Goal: Answer question/provide support: Share knowledge or assist other users

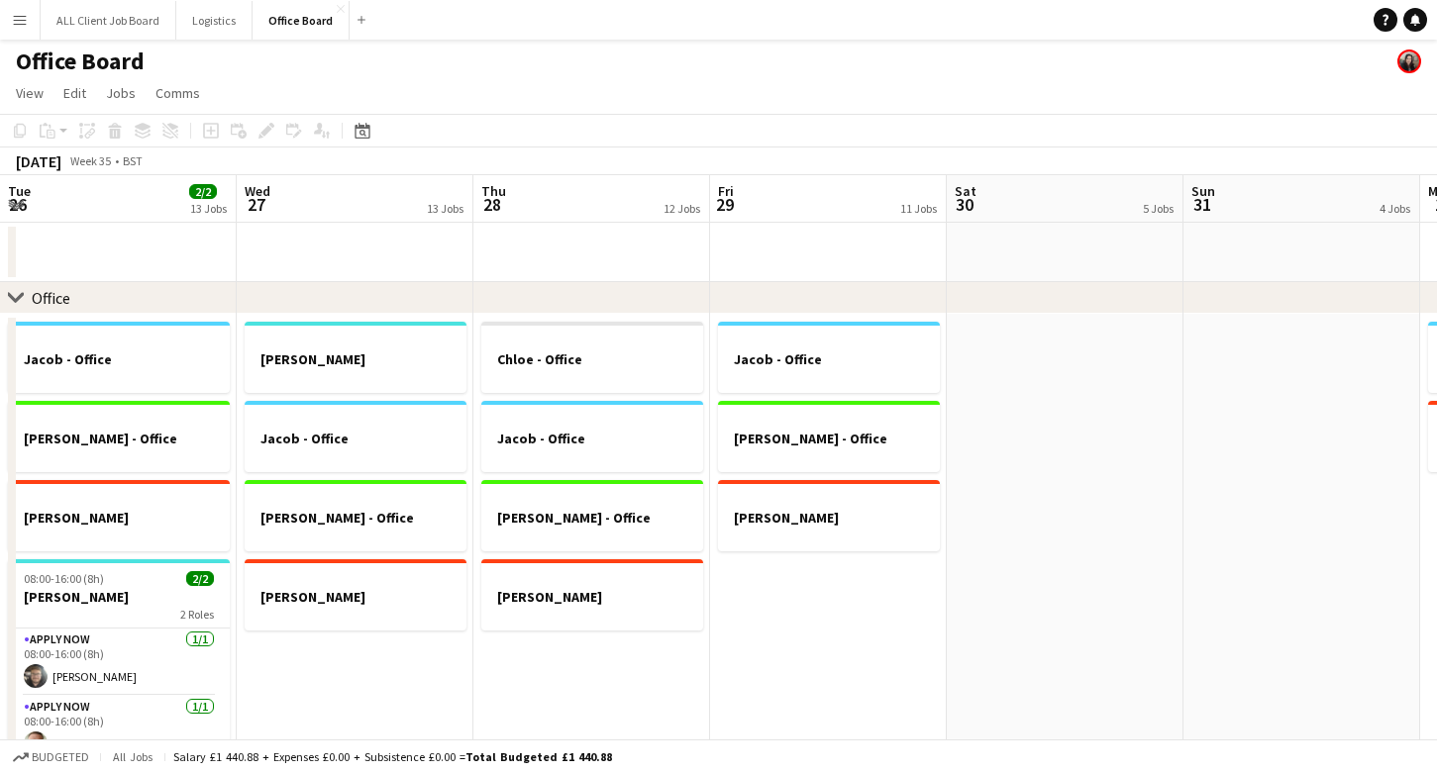
scroll to position [0, 965]
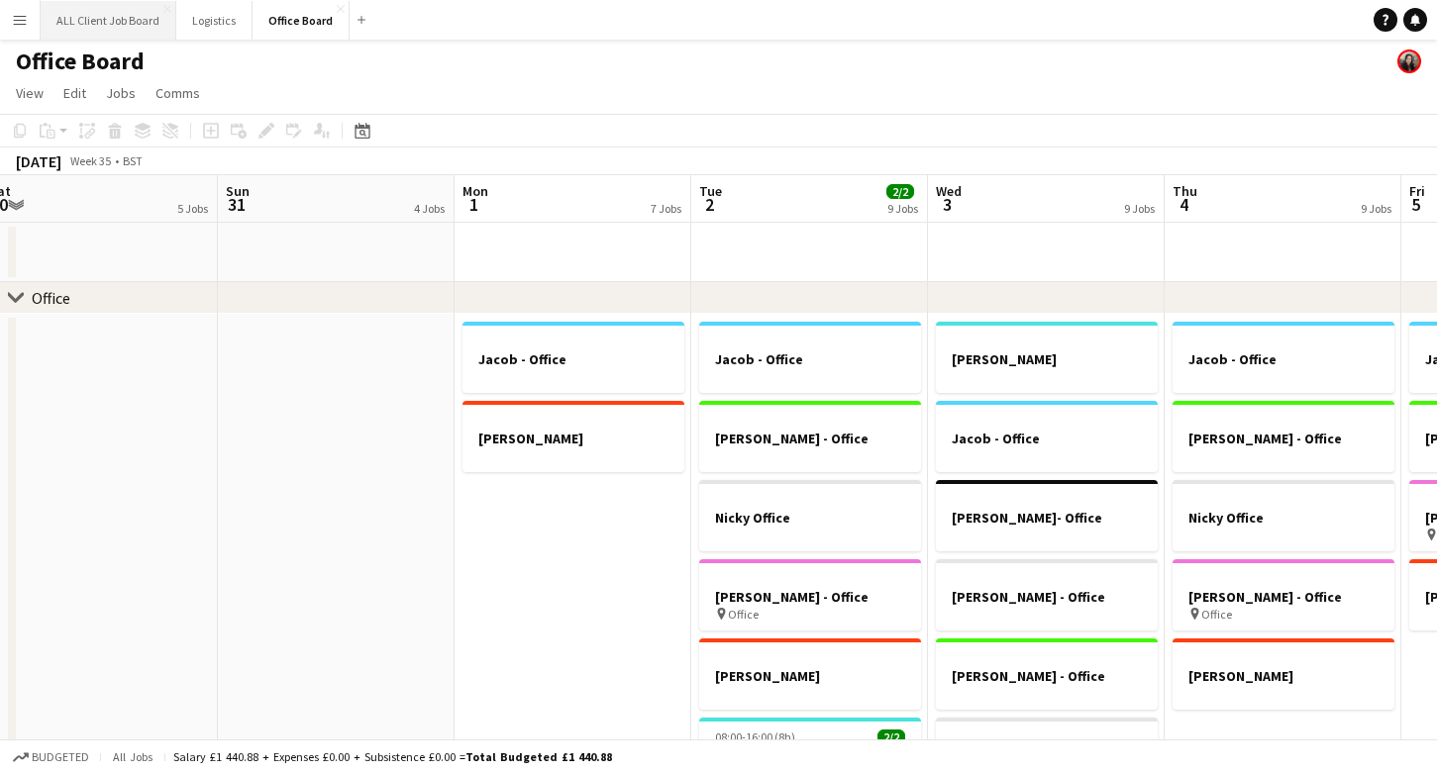
click at [78, 30] on button "ALL Client Job Board Close" at bounding box center [109, 20] width 136 height 39
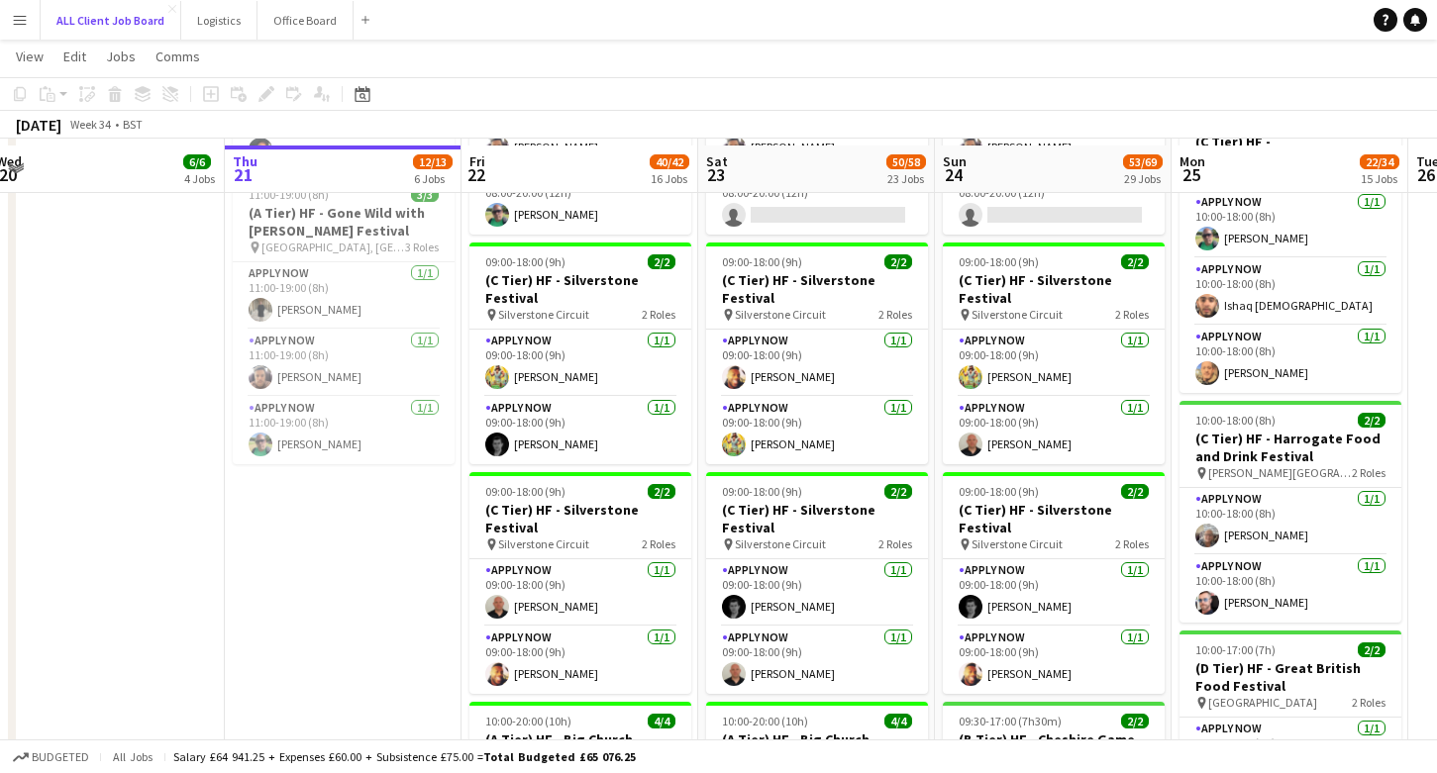
scroll to position [1356, 0]
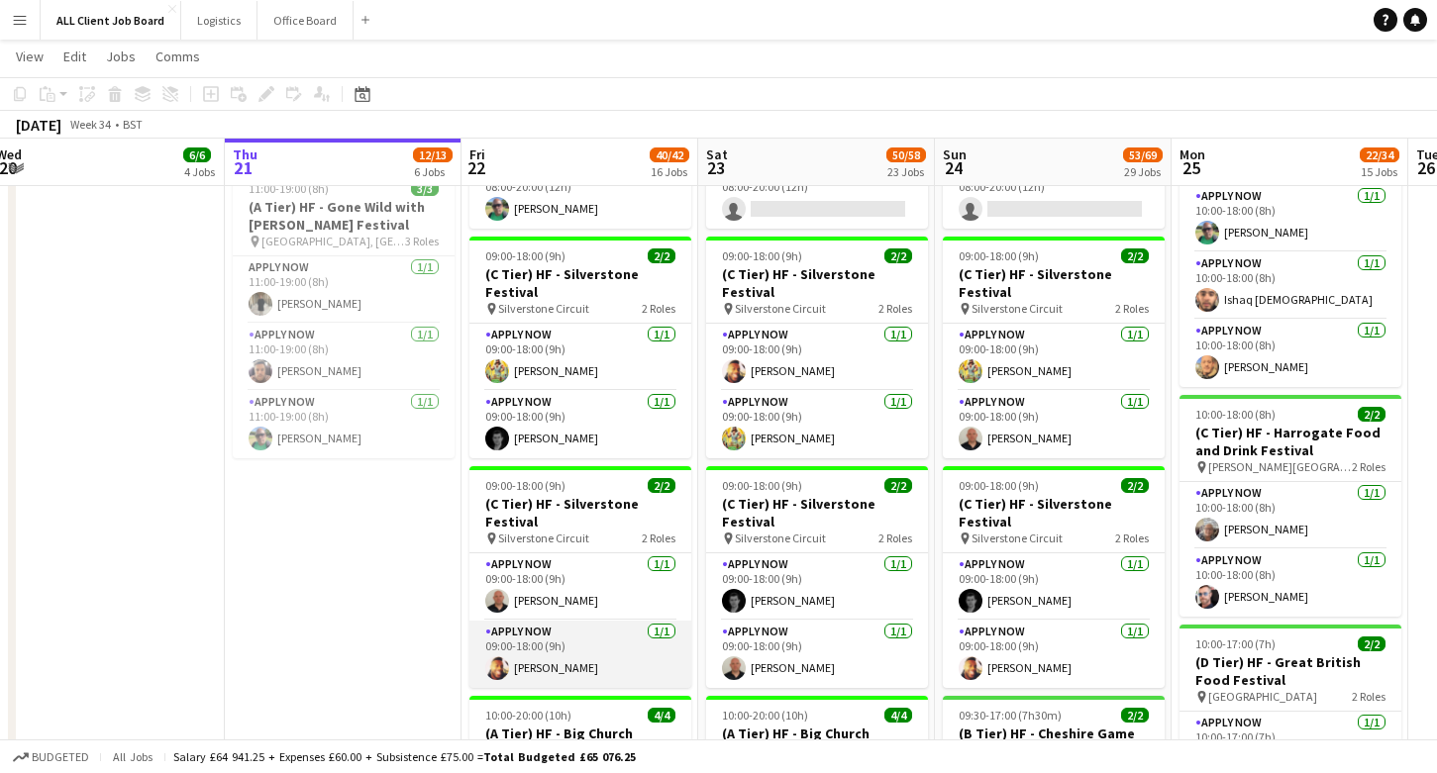
click at [553, 648] on app-card-role "APPLY NOW [DATE] 09:00-18:00 (9h) [PERSON_NAME]" at bounding box center [580, 654] width 222 height 67
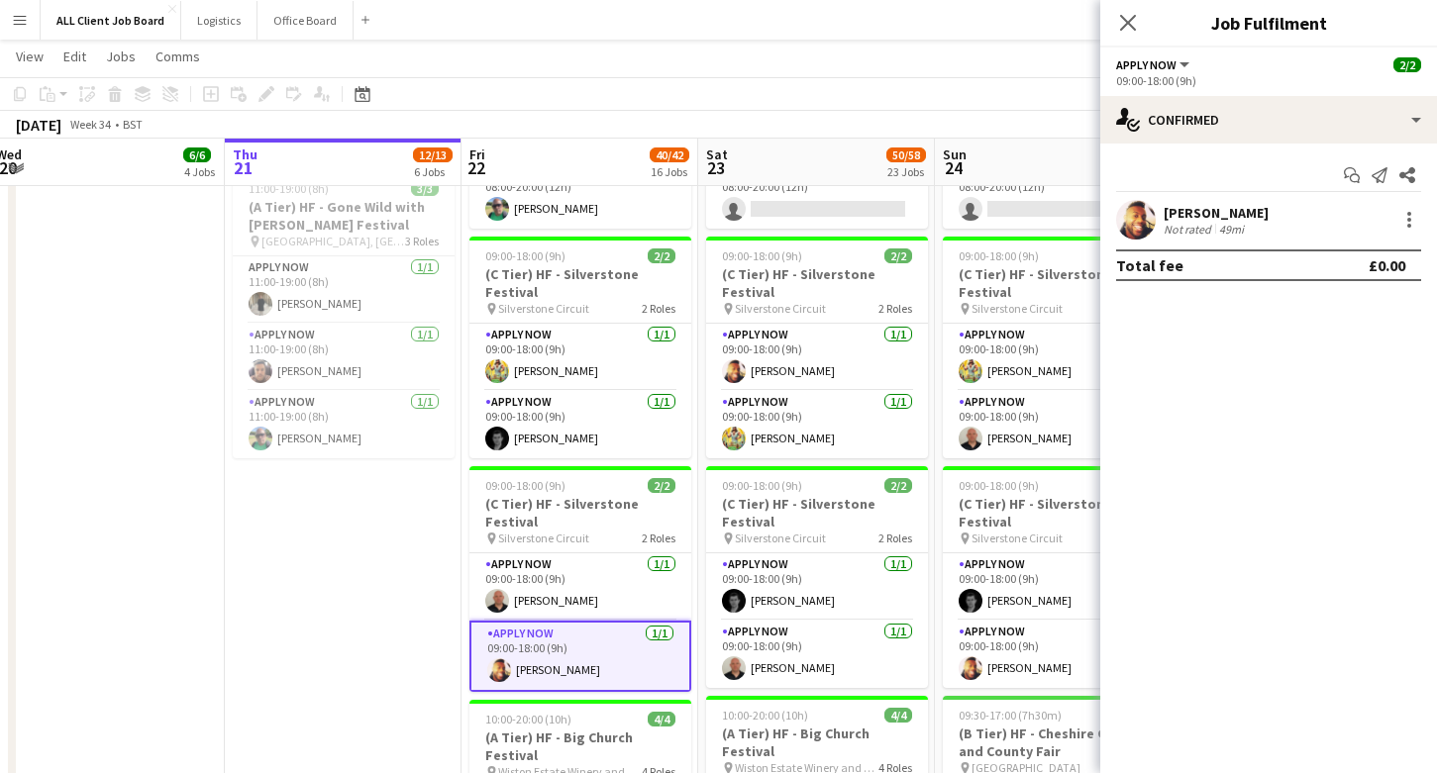
click at [1129, 225] on app-user-avatar at bounding box center [1136, 220] width 40 height 40
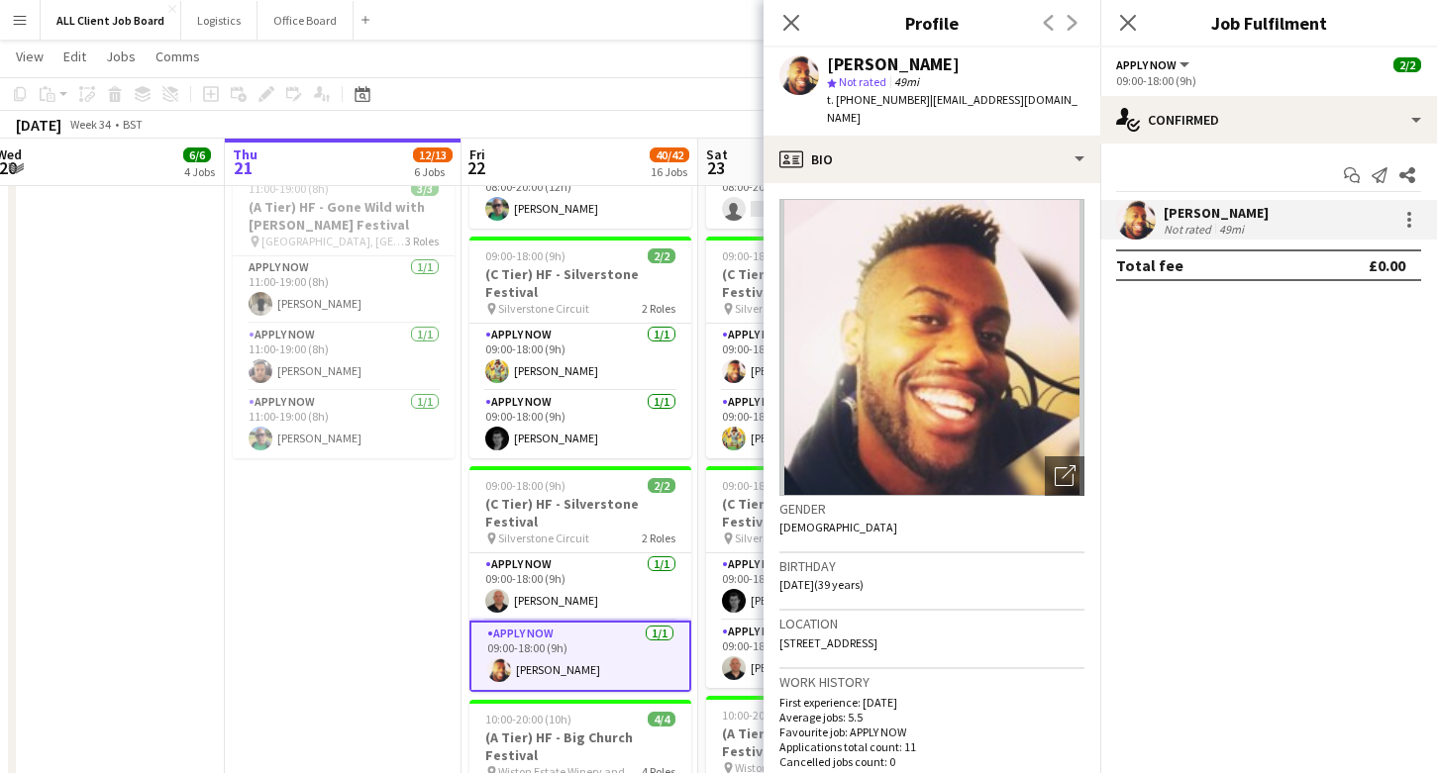
drag, startPoint x: 1073, startPoint y: 626, endPoint x: 851, endPoint y: 627, distance: 221.8
click at [851, 628] on div "Location [STREET_ADDRESS]" at bounding box center [931, 639] width 305 height 57
click at [850, 636] on span "[STREET_ADDRESS]" at bounding box center [828, 643] width 98 height 15
click at [830, 636] on span "[STREET_ADDRESS]" at bounding box center [828, 643] width 98 height 15
drag, startPoint x: 855, startPoint y: 625, endPoint x: 962, endPoint y: 622, distance: 107.0
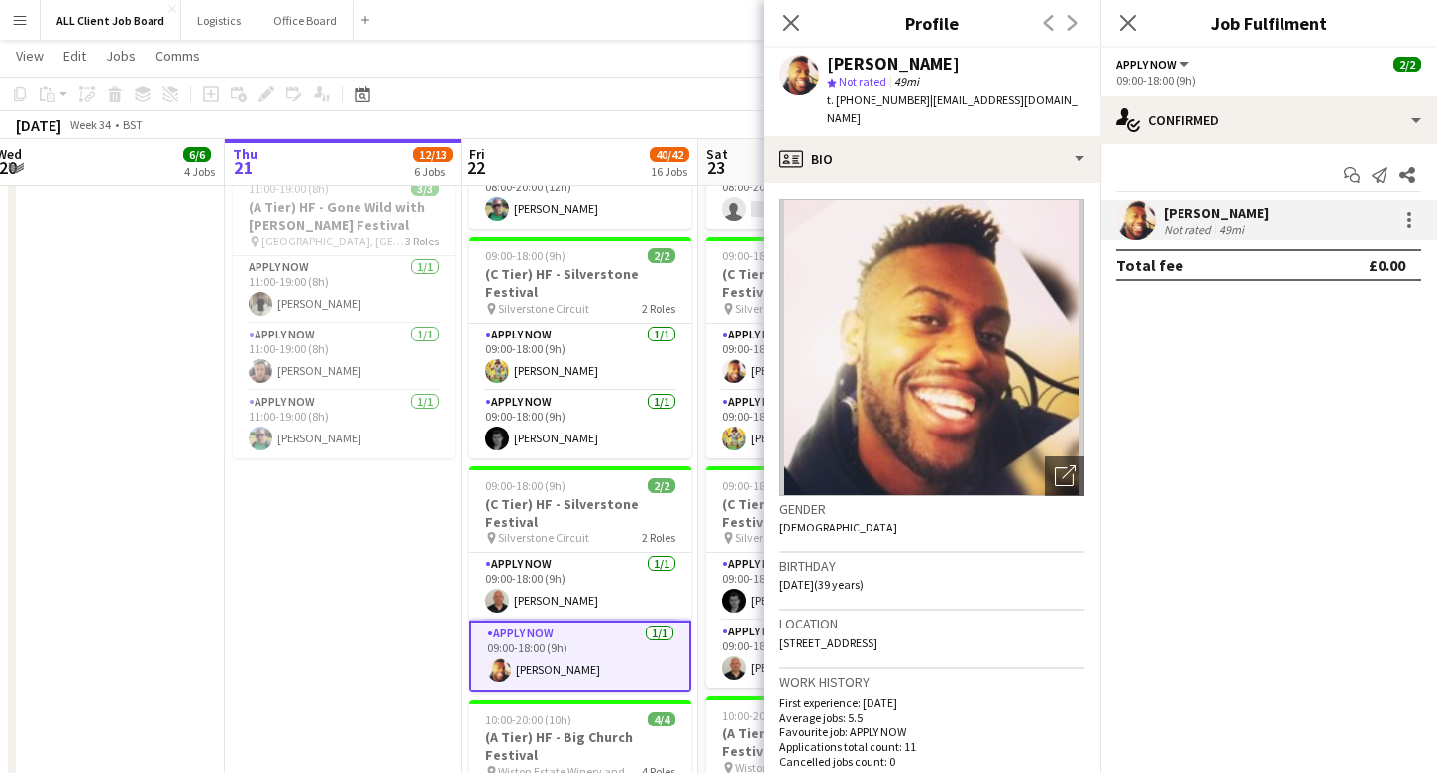
click at [877, 636] on span "[STREET_ADDRESS]" at bounding box center [828, 643] width 98 height 15
copy span "[GEOGRAPHIC_DATA],"
click at [1065, 649] on div "Location [STREET_ADDRESS]" at bounding box center [931, 639] width 305 height 57
drag, startPoint x: 967, startPoint y: 623, endPoint x: 1018, endPoint y: 625, distance: 50.5
click at [877, 636] on span "[STREET_ADDRESS]" at bounding box center [828, 643] width 98 height 15
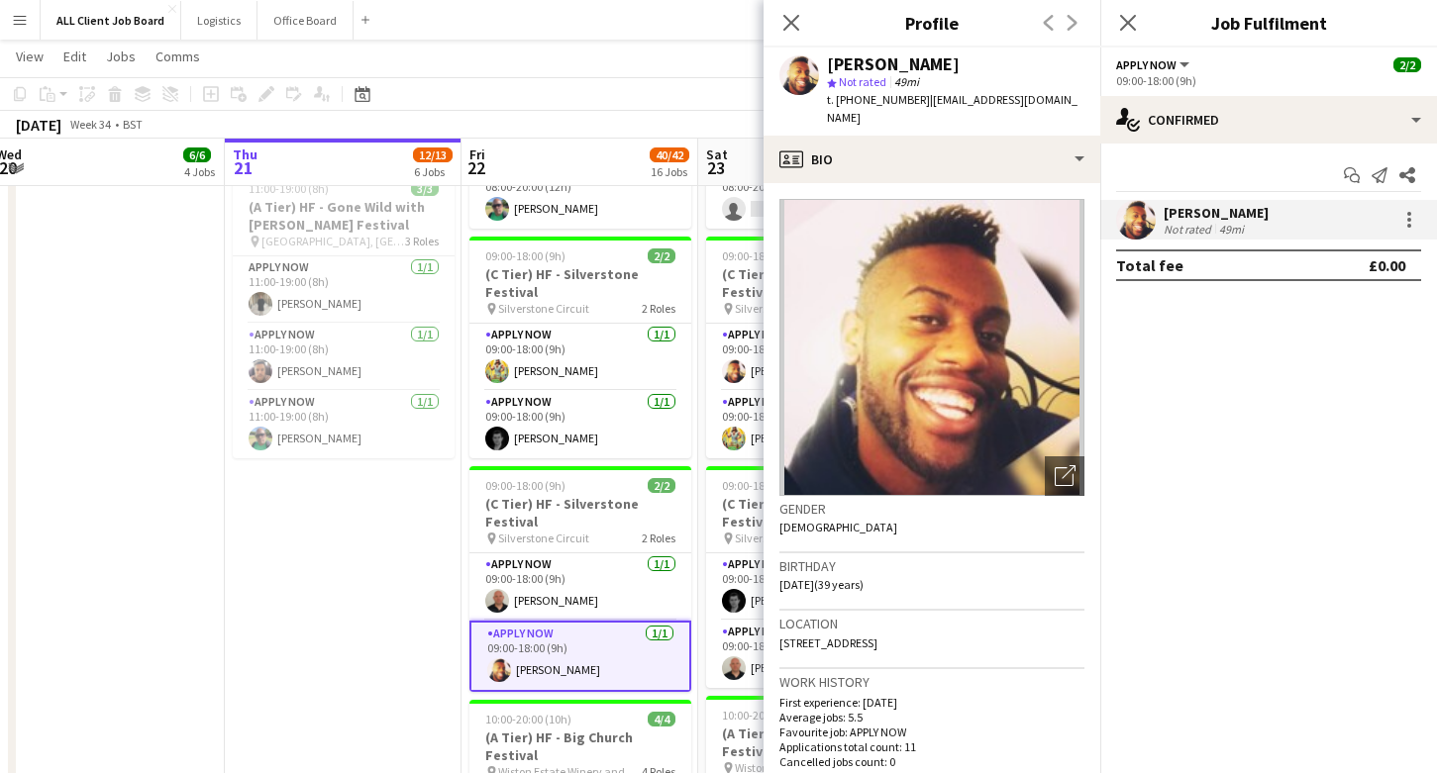
copy span "[GEOGRAPHIC_DATA]"
click at [1096, 648] on app-crew-profile-bio "Open photos pop-in Gender [DEMOGRAPHIC_DATA] Birthday [DEMOGRAPHIC_DATA] (39 ye…" at bounding box center [931, 478] width 337 height 590
drag, startPoint x: 1079, startPoint y: 621, endPoint x: 1026, endPoint y: 618, distance: 53.5
click at [1026, 618] on div "Location [STREET_ADDRESS]" at bounding box center [931, 639] width 305 height 57
copy span "L19 4BP"
